Goal: Entertainment & Leisure: Browse casually

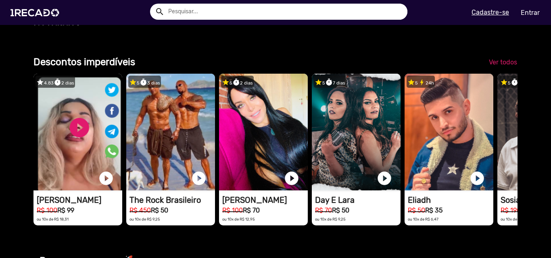
scroll to position [0, 1634]
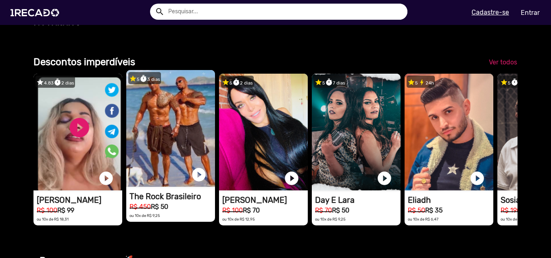
click at [185, 187] on video "1RECADO vídeos dedicados para fãs e empresas" at bounding box center [170, 128] width 89 height 117
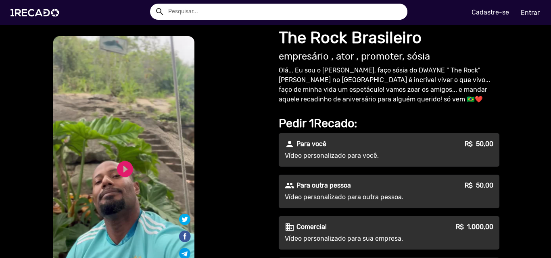
click at [116, 181] on div "play_circle_filled" at bounding box center [112, 166] width 25 height 31
click at [123, 167] on link "play_circle_filled" at bounding box center [124, 169] width 19 height 19
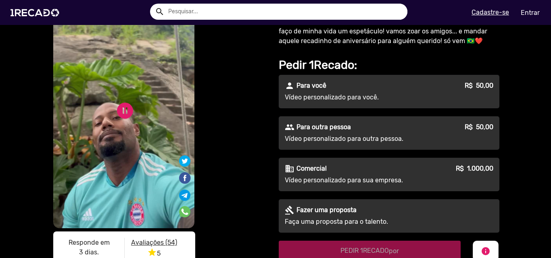
scroll to position [40, 0]
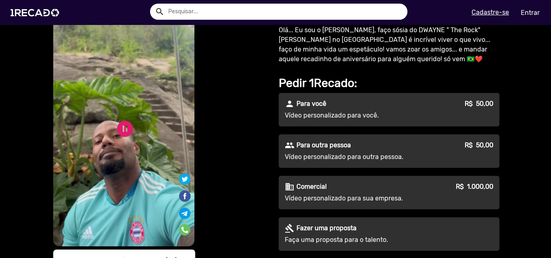
click at [144, 133] on video "S1RECADO vídeos dedicados para fãs e empresas" at bounding box center [123, 121] width 141 height 251
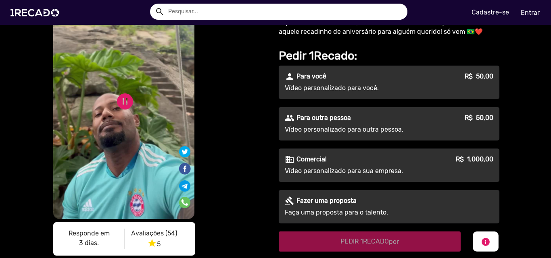
scroll to position [202, 0]
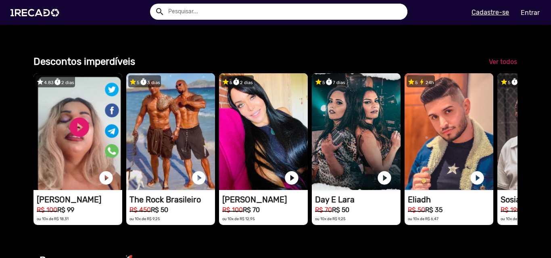
scroll to position [564, 0]
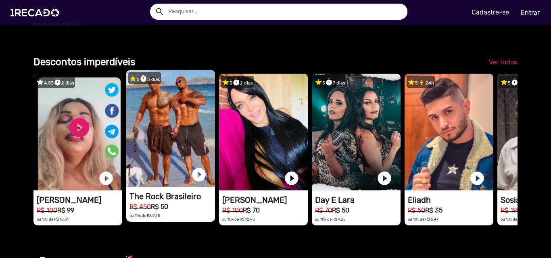
drag, startPoint x: 498, startPoint y: 147, endPoint x: 171, endPoint y: 147, distance: 327.3
click at [175, 147] on div "star 4.83 timer 2 dias 1RECADO vídeos dedicados para fãs e empresas play_circle…" at bounding box center [274, 150] width 483 height 160
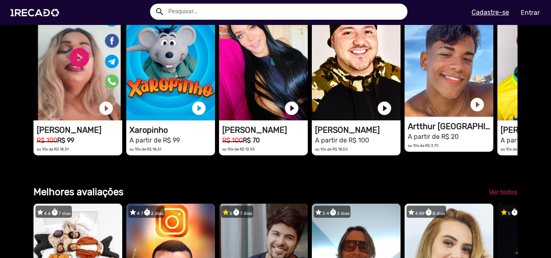
scroll to position [0, 0]
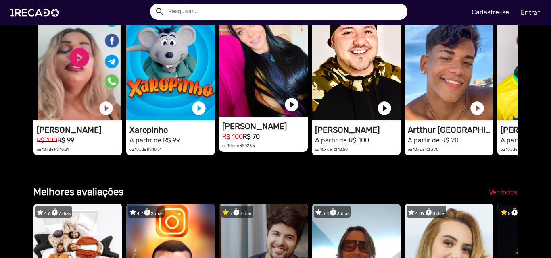
drag, startPoint x: 493, startPoint y: 118, endPoint x: 224, endPoint y: 118, distance: 269.7
click at [224, 118] on div "star 4.83 timer 2 dias 1RECADO vídeos dedicados para fãs e empresas play_circle…" at bounding box center [274, 80] width 483 height 160
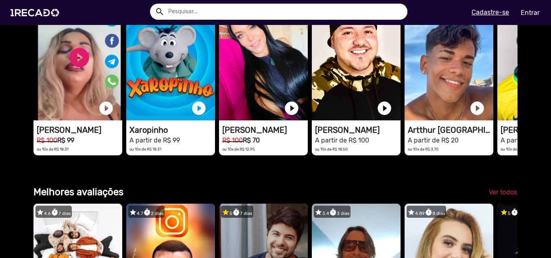
click at [274, 214] on div "Categorias 🌐 Todos 769 💼 Para sua empresa 😁 Memes 36 🎥 Youtubers 52 🐭 Programa …" at bounding box center [274, 46] width 495 height 1853
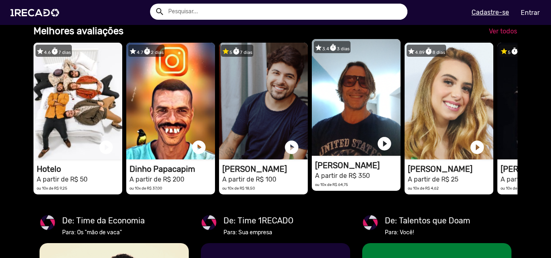
scroll to position [0, 377]
click at [362, 125] on video "1RECADO vídeos dedicados para fãs e empresas" at bounding box center [356, 97] width 89 height 117
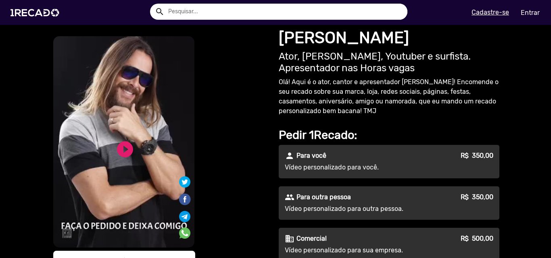
click at [98, 156] on video "S1RECADO vídeos dedicados para fãs e empresas" at bounding box center [123, 142] width 141 height 212
click at [121, 154] on link "play_circle_filled" at bounding box center [124, 149] width 19 height 19
click at [120, 159] on link "pause_circle" at bounding box center [124, 149] width 19 height 19
click at [115, 159] on link "play_circle_filled" at bounding box center [124, 149] width 19 height 19
click at [229, 185] on div "S1RECADO vídeos dedicados para fãs e empresas S1RECADO vídeos dedicados para fã…" at bounding box center [161, 162] width 218 height 255
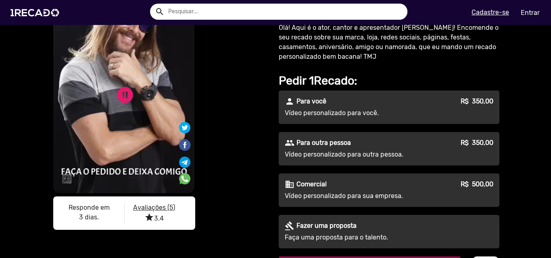
scroll to position [40, 0]
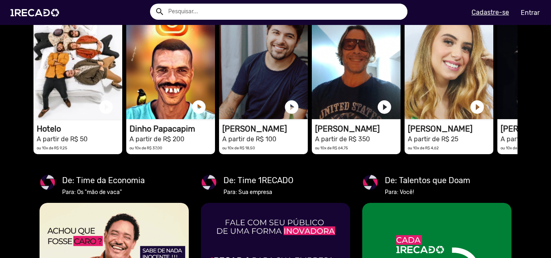
scroll to position [0, 1089]
drag, startPoint x: 503, startPoint y: 161, endPoint x: 178, endPoint y: 199, distance: 327.5
click at [178, 165] on div "star 4.6 timer 7 dias 1RECADO vídeos dedicados para fãs e empresas play_circle_…" at bounding box center [274, 81] width 483 height 166
click at [137, 187] on mat-card-title "De: Time da Economia" at bounding box center [103, 181] width 83 height 12
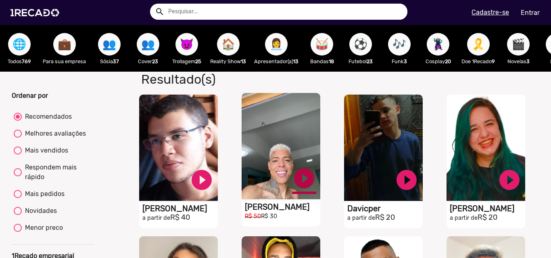
click at [295, 184] on link "play_circle_filled" at bounding box center [304, 178] width 24 height 24
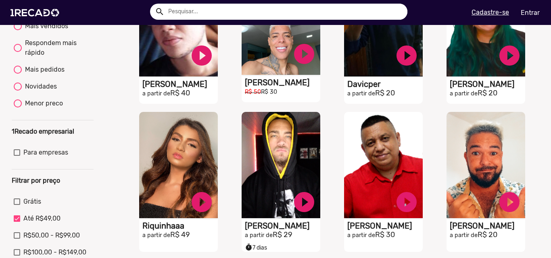
scroll to position [81, 0]
